Goal: Find specific page/section: Find specific page/section

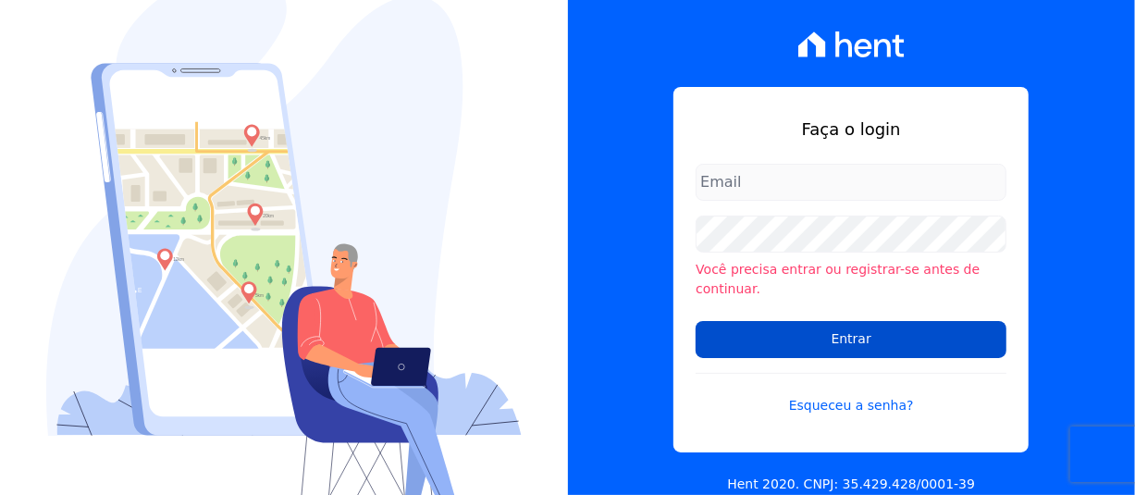
type input "[PERSON_NAME][EMAIL_ADDRESS][PERSON_NAME][DOMAIN_NAME]"
click at [795, 321] on input "Entrar" at bounding box center [851, 339] width 311 height 37
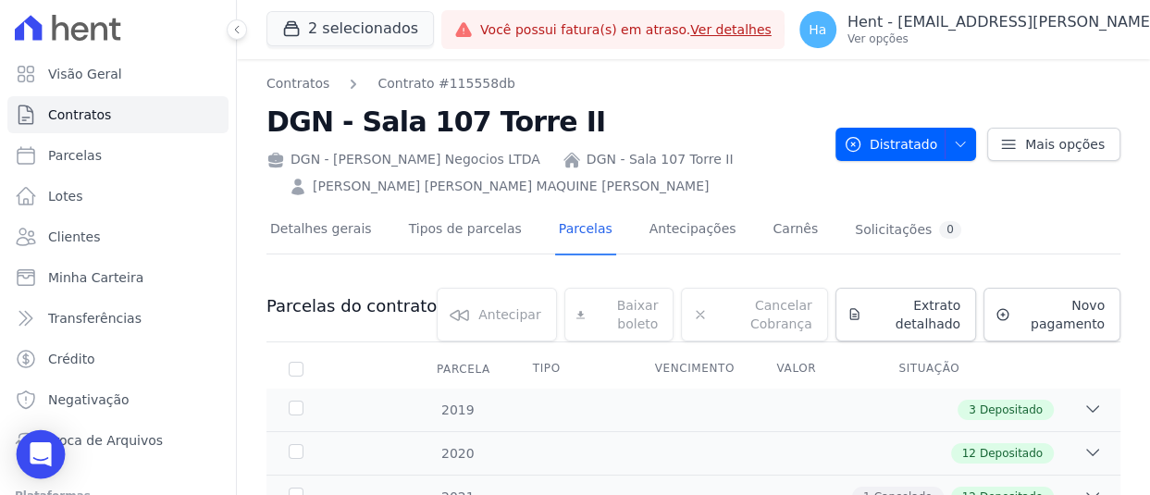
click at [52, 451] on div "Open Intercom Messenger" at bounding box center [41, 454] width 49 height 49
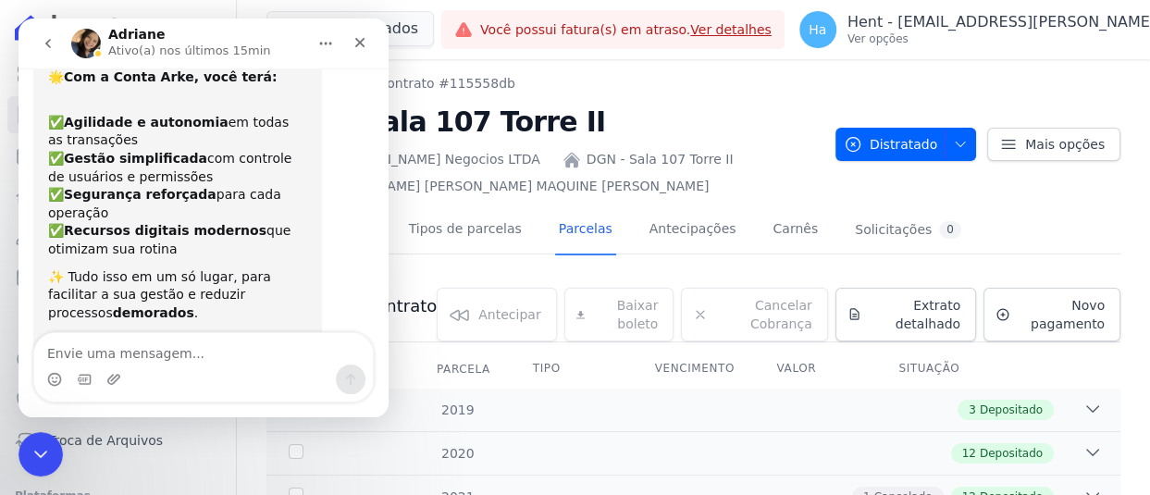
scroll to position [408, 0]
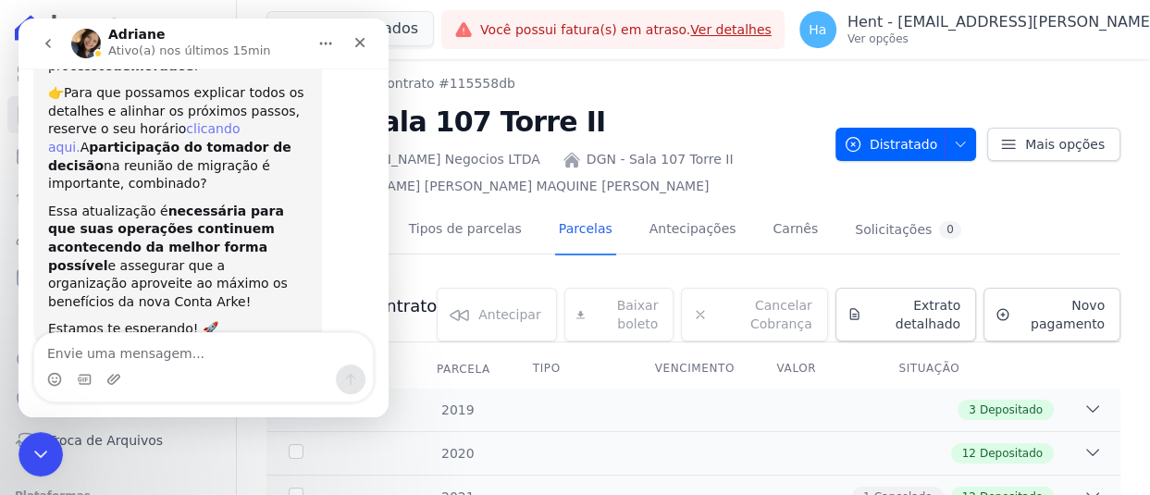
click at [228, 121] on link "clicando aqui." at bounding box center [143, 137] width 191 height 33
click at [221, 121] on link "clicando aqui." at bounding box center [143, 137] width 191 height 33
